Goal: Task Accomplishment & Management: Manage account settings

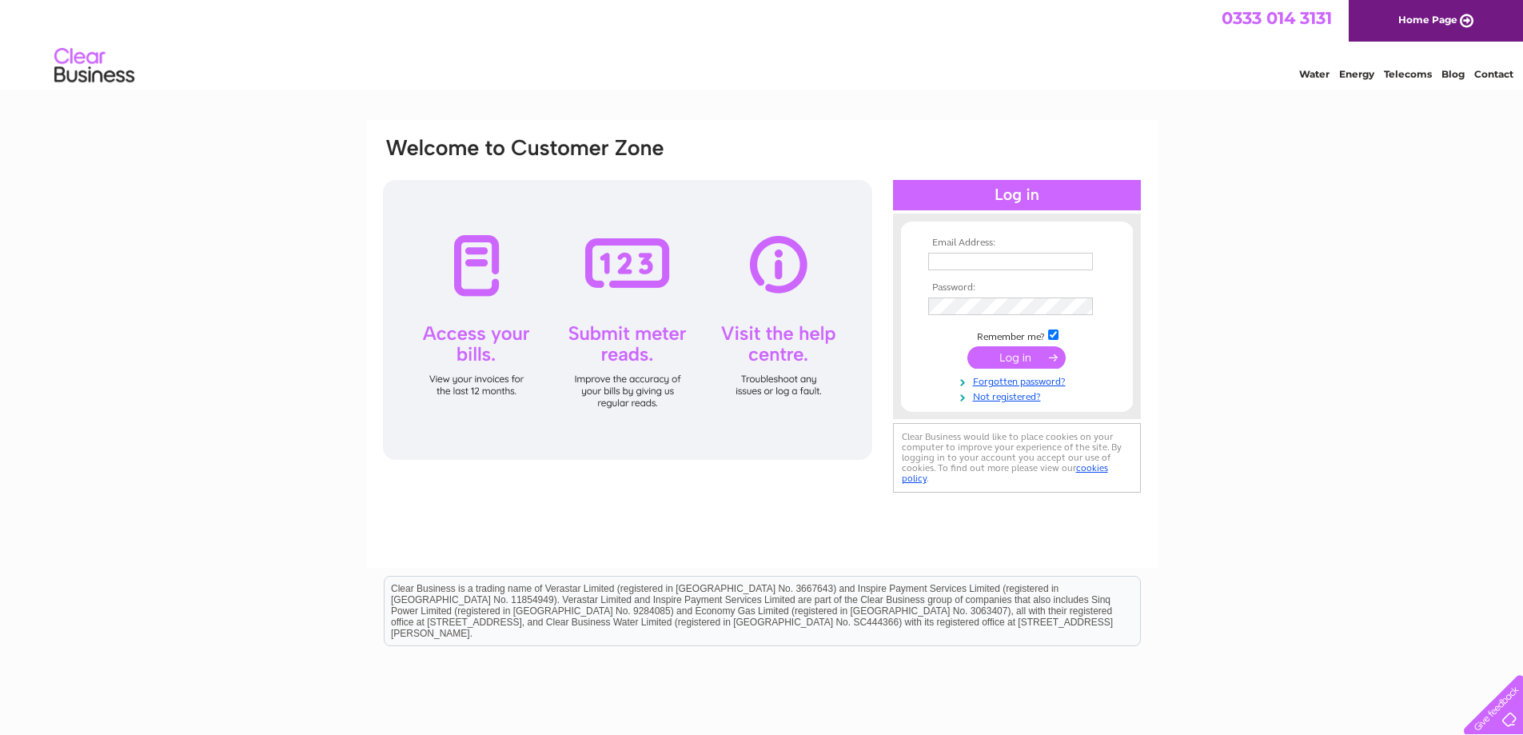
type input "accounts@rolesbroderick.com"
click at [1002, 360] on input "submit" at bounding box center [1017, 357] width 98 height 22
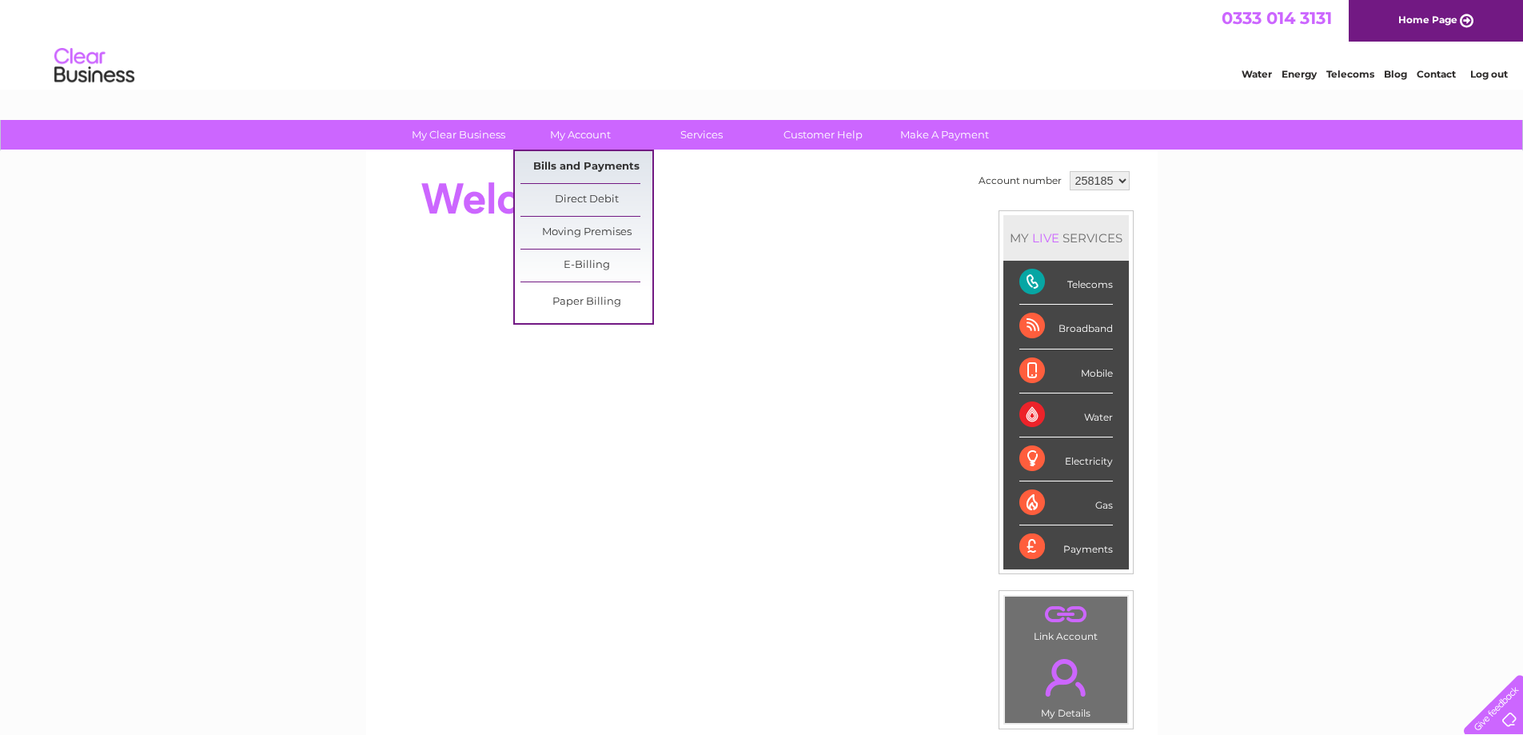
click at [555, 158] on link "Bills and Payments" at bounding box center [587, 167] width 132 height 32
click at [584, 171] on link "Bills and Payments" at bounding box center [587, 167] width 132 height 32
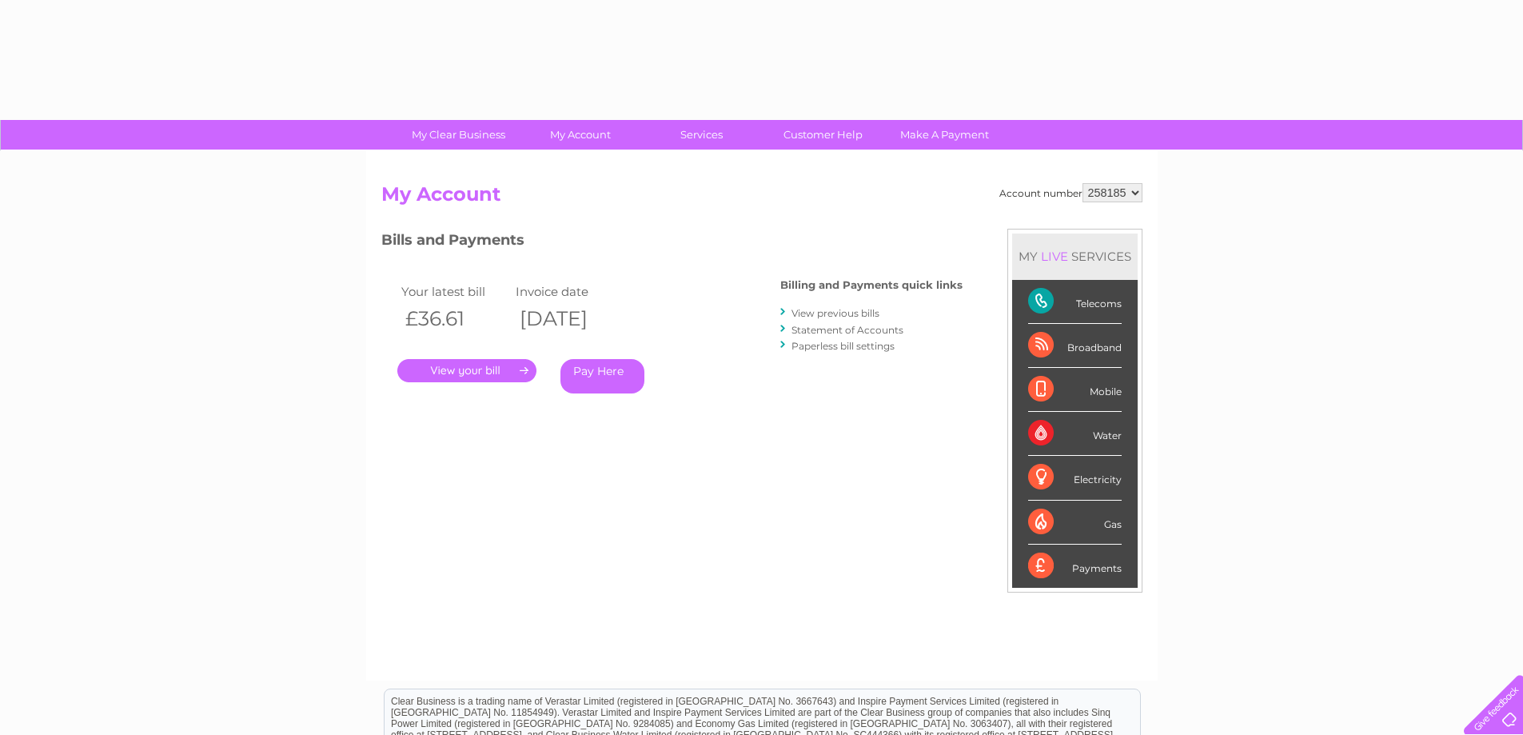
click at [466, 369] on link "." at bounding box center [466, 370] width 139 height 23
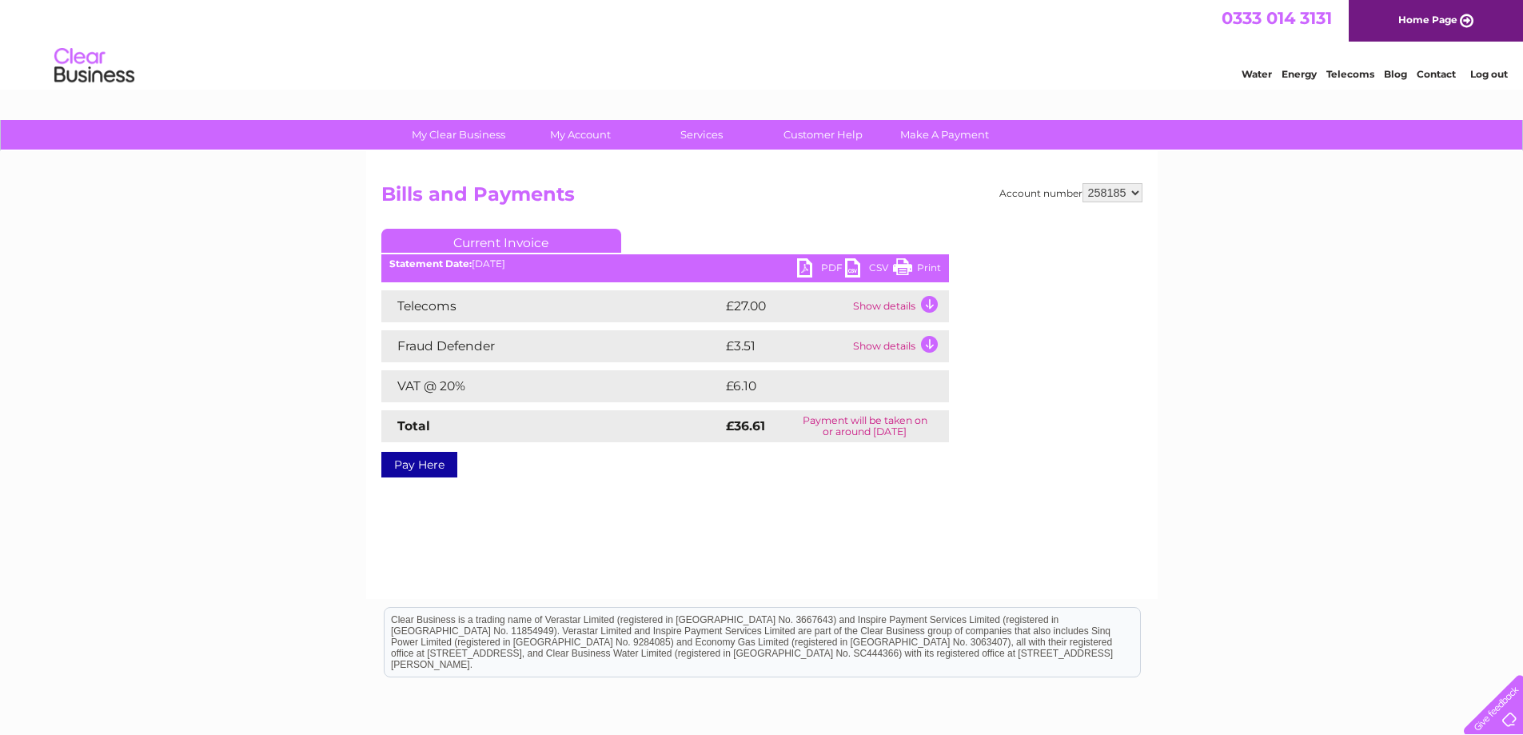
click at [807, 269] on link "PDF" at bounding box center [821, 269] width 48 height 23
